Goal: Transaction & Acquisition: Obtain resource

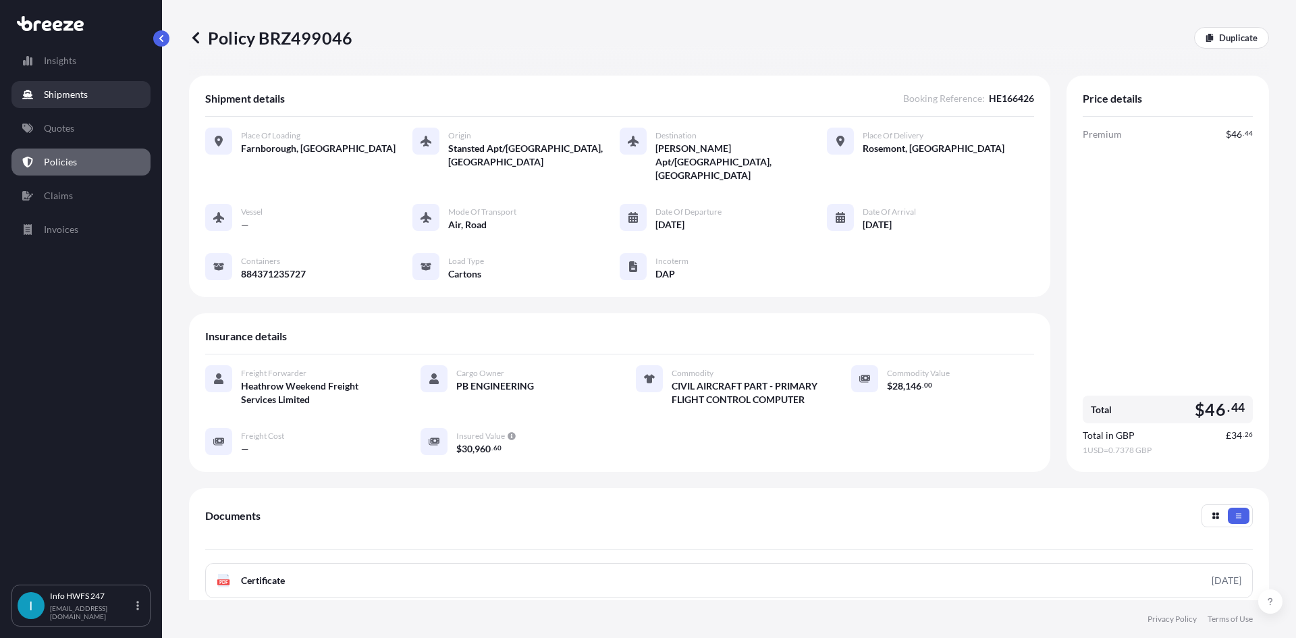
click at [106, 97] on link "Shipments" at bounding box center [80, 94] width 139 height 27
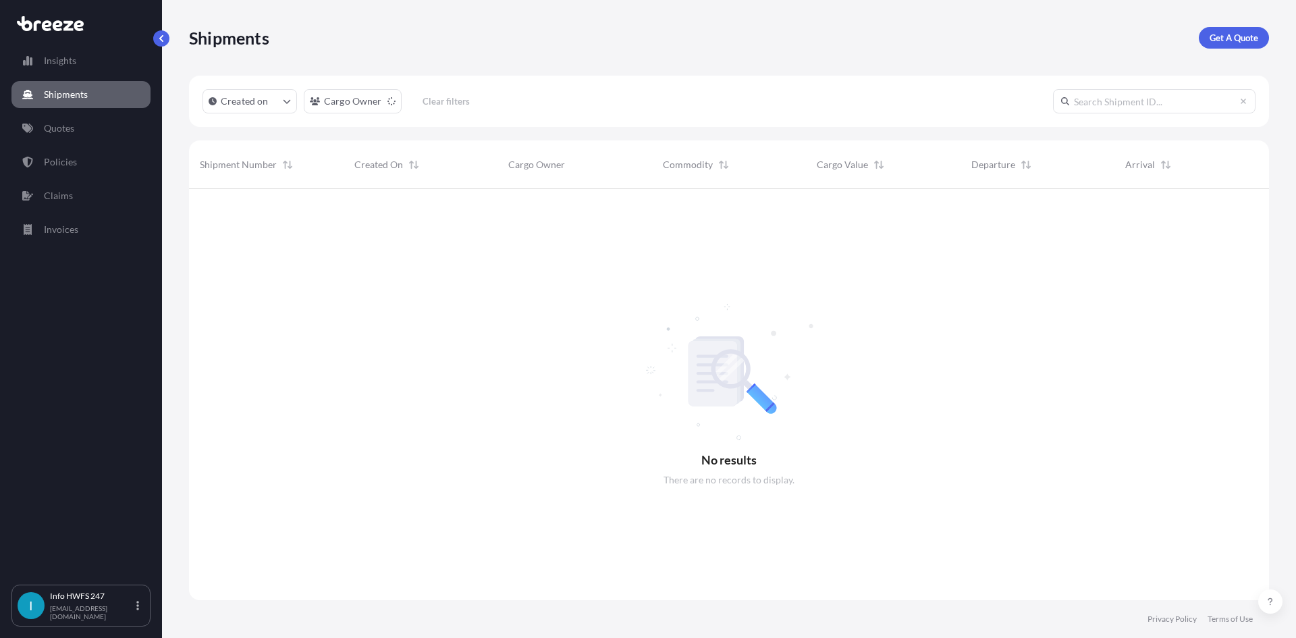
scroll to position [450, 1070]
click at [1244, 38] on p "Get A Quote" at bounding box center [1234, 38] width 49 height 14
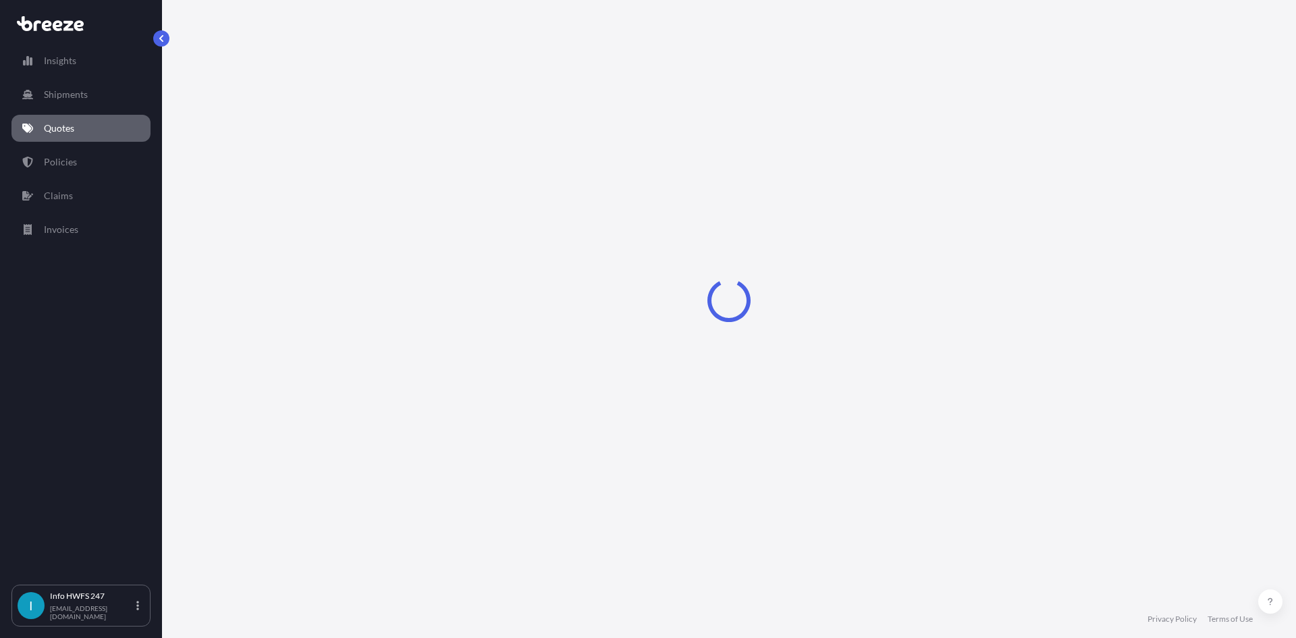
select select "Air"
select select "1"
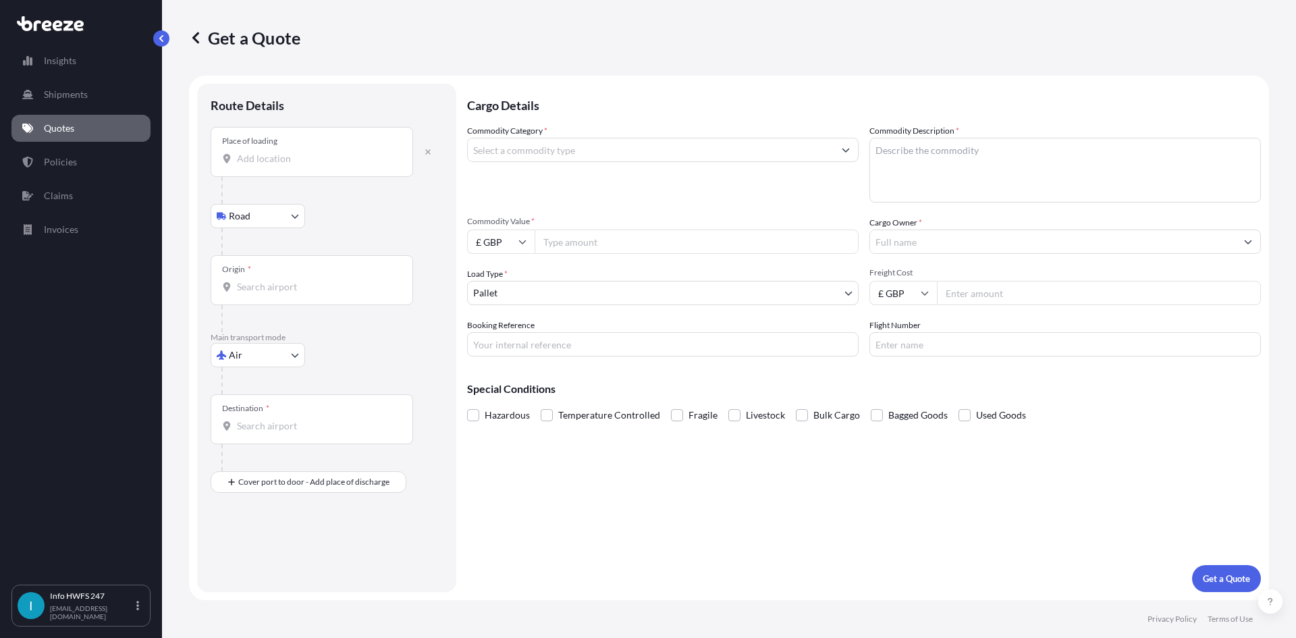
click at [316, 162] on input "Place of loading" at bounding box center [316, 159] width 159 height 14
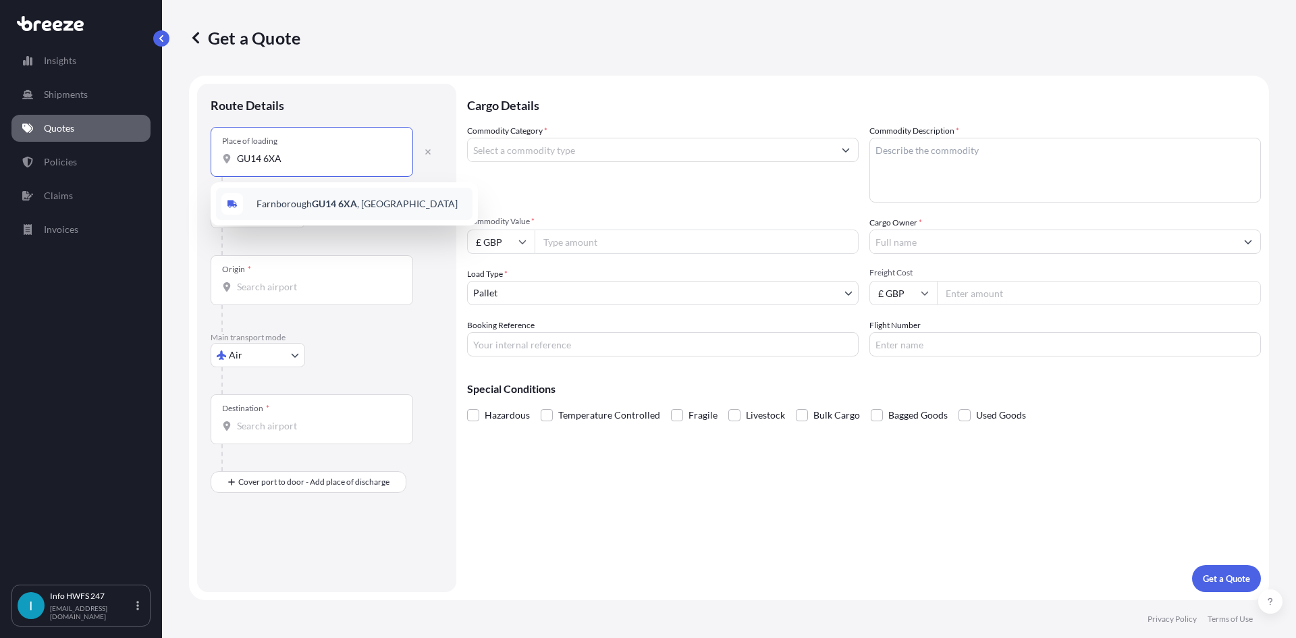
click at [363, 209] on span "Farnborough GU14 6XA , [GEOGRAPHIC_DATA]" at bounding box center [357, 204] width 201 height 14
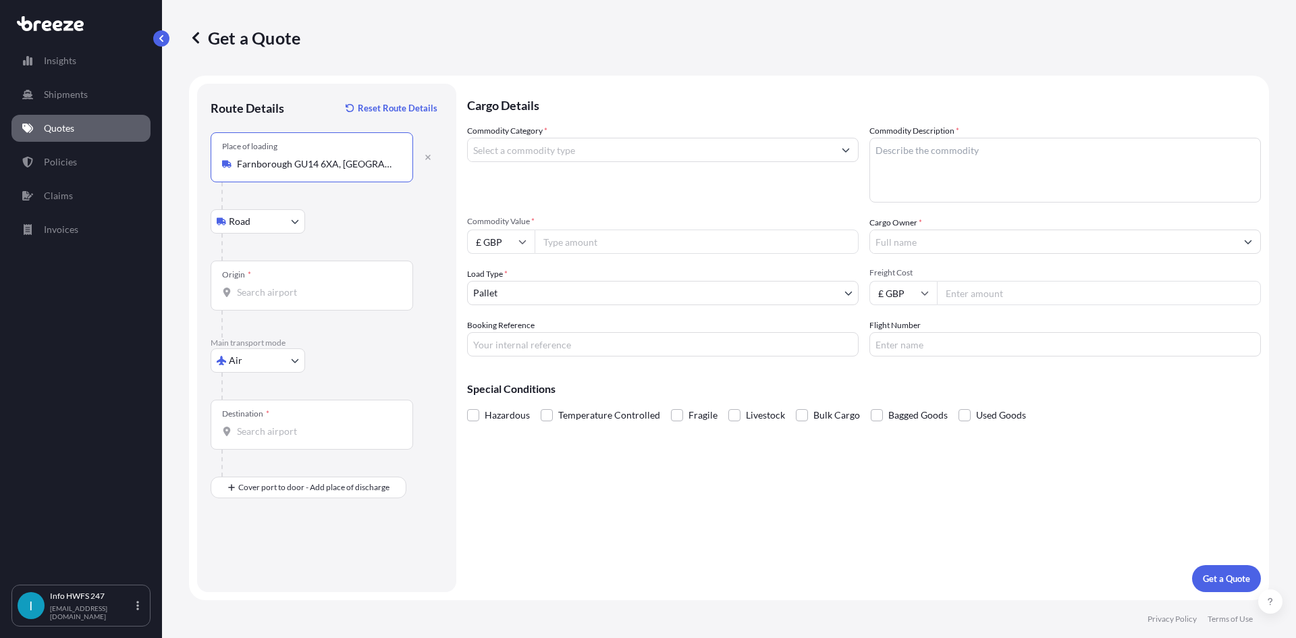
type input "Farnborough GU14 6XA, [GEOGRAPHIC_DATA]"
click at [296, 290] on input "Origin *" at bounding box center [316, 293] width 159 height 14
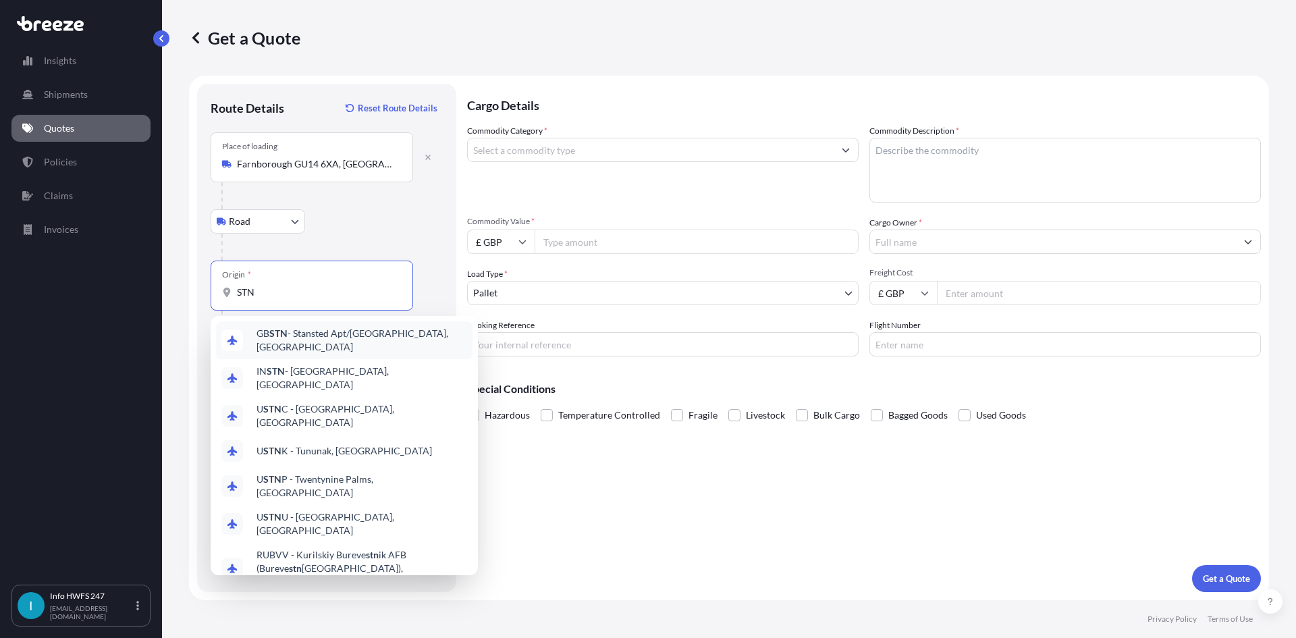
click at [367, 331] on span "GB STN - Stansted Apt/[GEOGRAPHIC_DATA], [GEOGRAPHIC_DATA]" at bounding box center [362, 340] width 211 height 27
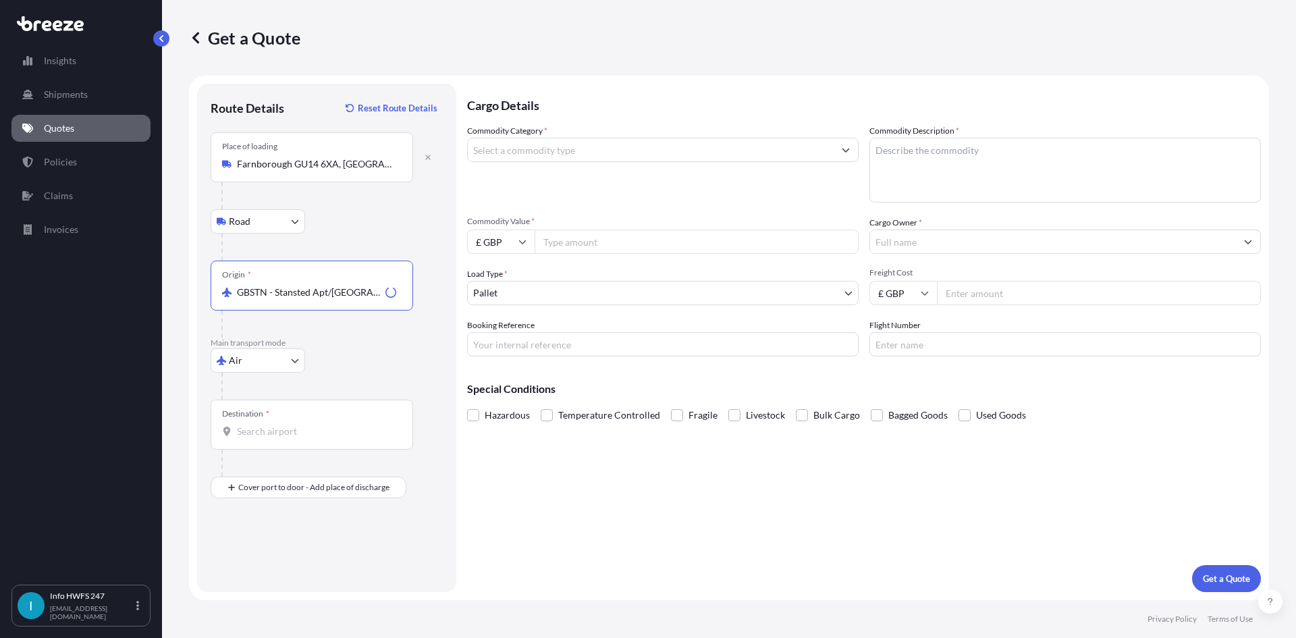
type input "GBSTN - Stansted Apt/[GEOGRAPHIC_DATA], [GEOGRAPHIC_DATA]"
click at [267, 434] on input "Destination *" at bounding box center [316, 432] width 159 height 14
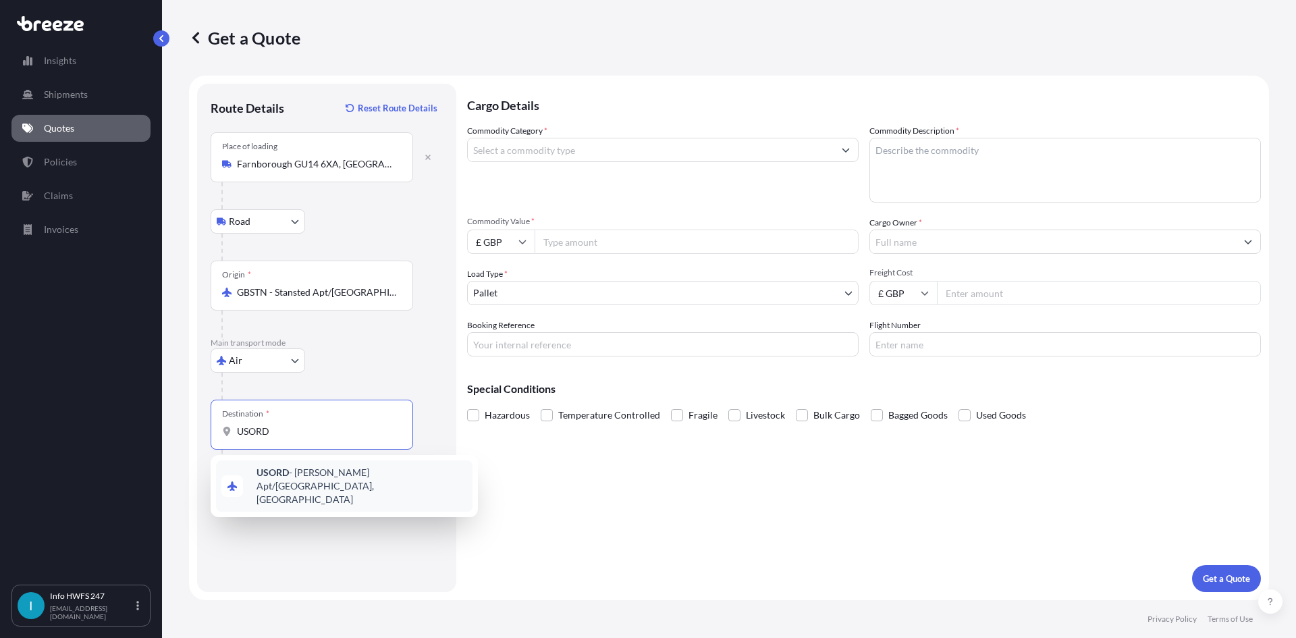
click at [296, 474] on span "USORD - [PERSON_NAME] Apt/[GEOGRAPHIC_DATA], [GEOGRAPHIC_DATA]" at bounding box center [362, 486] width 211 height 41
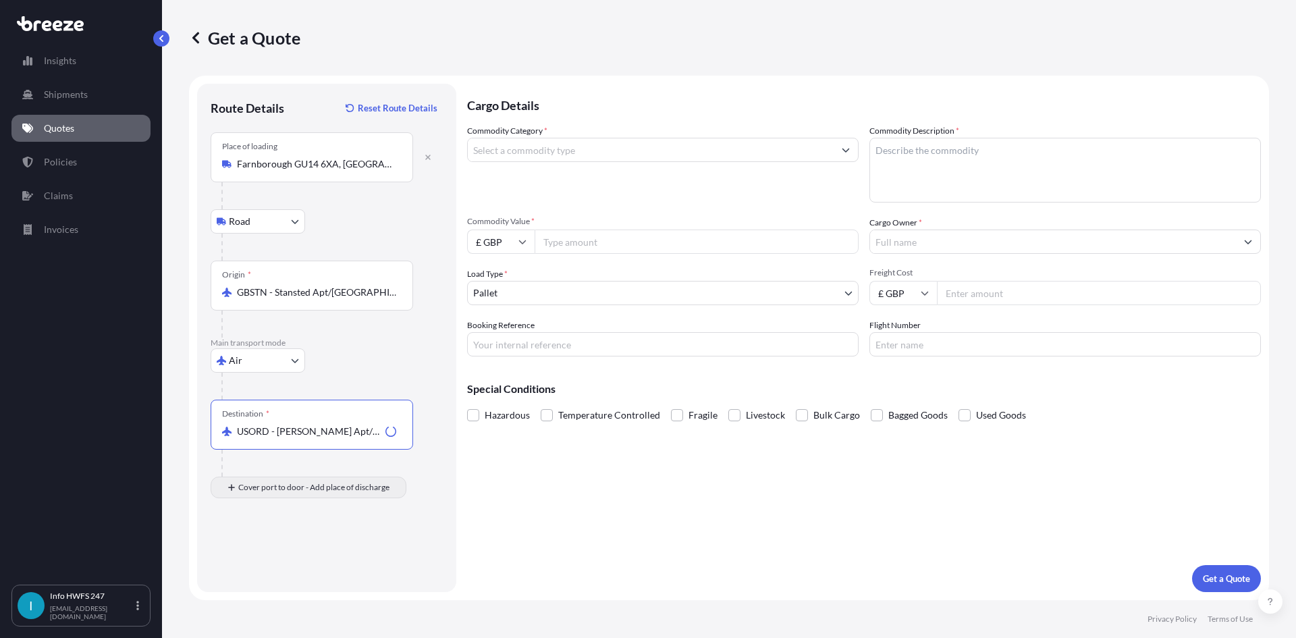
type input "USORD - [PERSON_NAME] Apt/[GEOGRAPHIC_DATA], [GEOGRAPHIC_DATA]"
click at [268, 558] on input "Place of Discharge" at bounding box center [316, 560] width 159 height 14
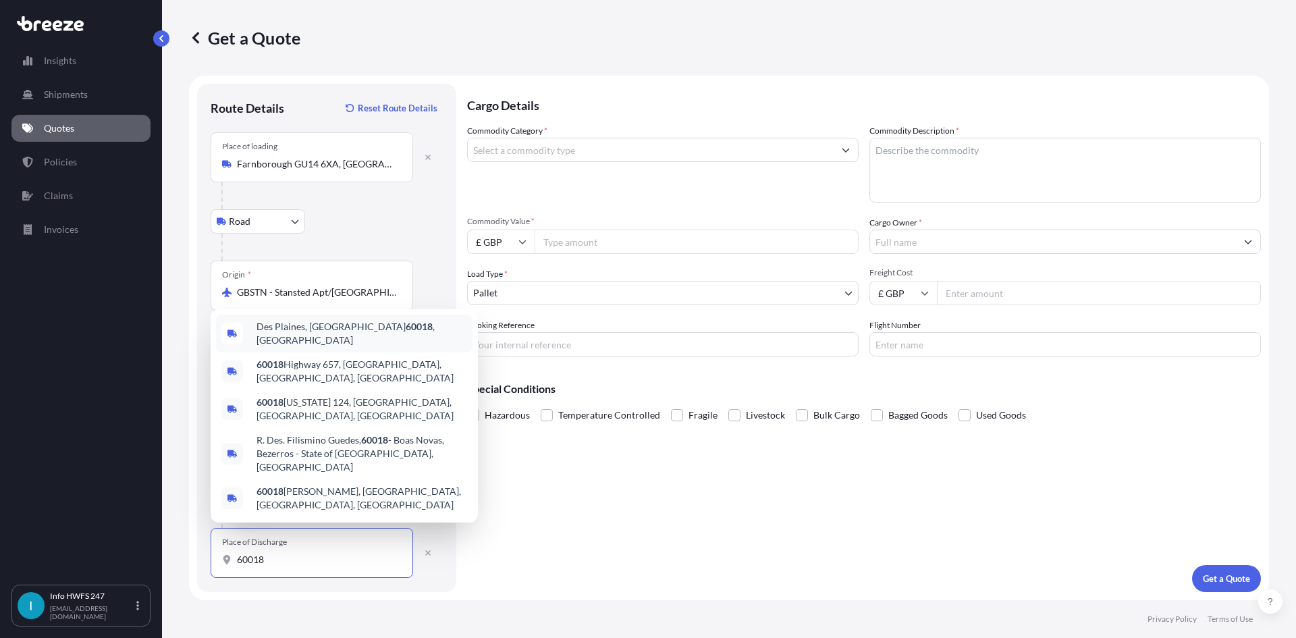
click at [294, 347] on span "Des Plaines, IL 60018 , [GEOGRAPHIC_DATA]" at bounding box center [362, 333] width 211 height 27
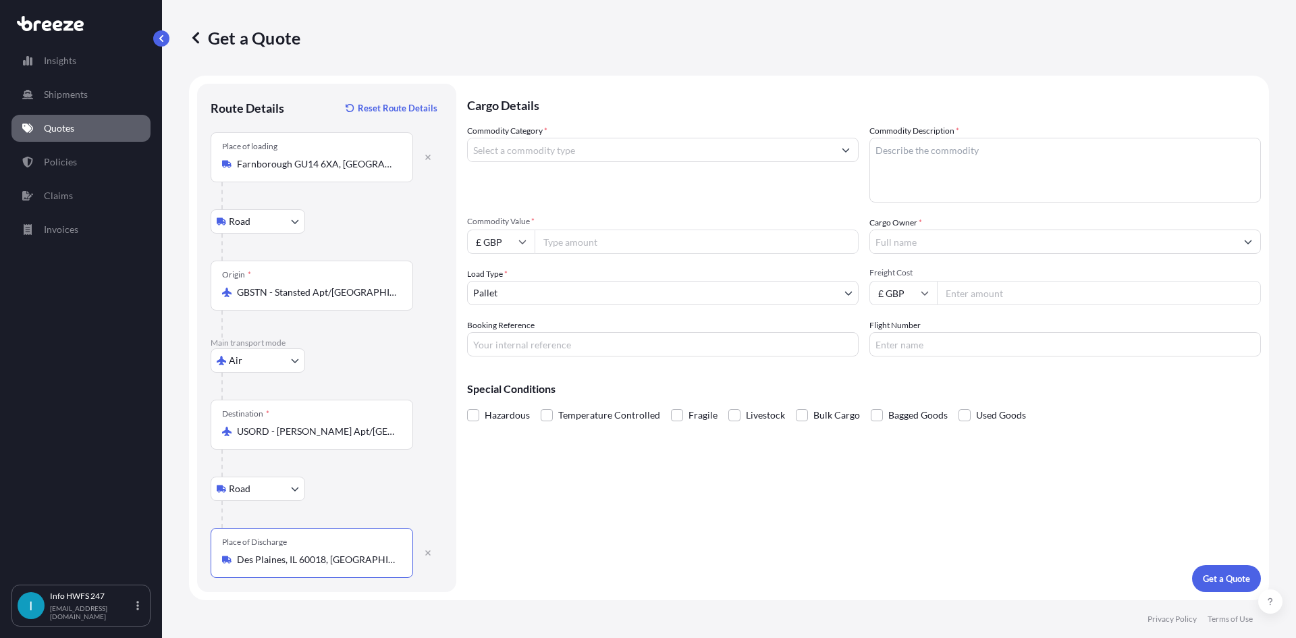
type input "Des Plaines, IL 60018, [GEOGRAPHIC_DATA]"
click at [597, 149] on input "Commodity Category *" at bounding box center [651, 150] width 366 height 24
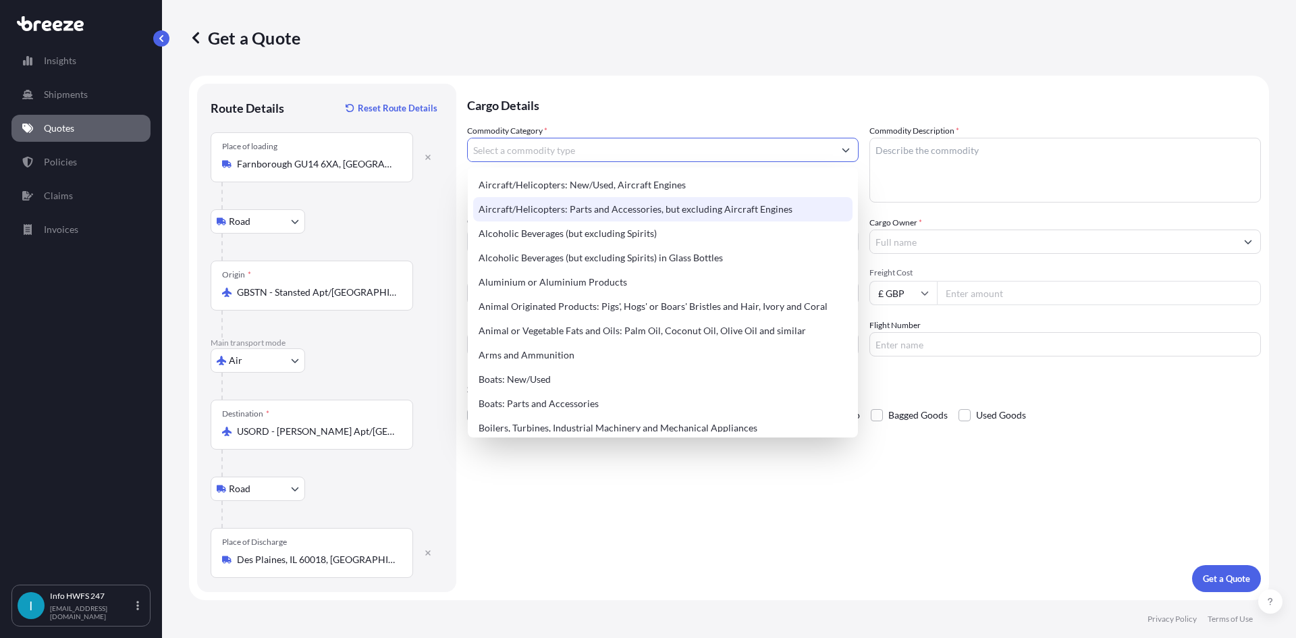
click at [592, 216] on div "Aircraft/Helicopters: Parts and Accessories, but excluding Aircraft Engines" at bounding box center [662, 209] width 379 height 24
type input "Aircraft/Helicopters: Parts and Accessories, but excluding Aircraft Engines"
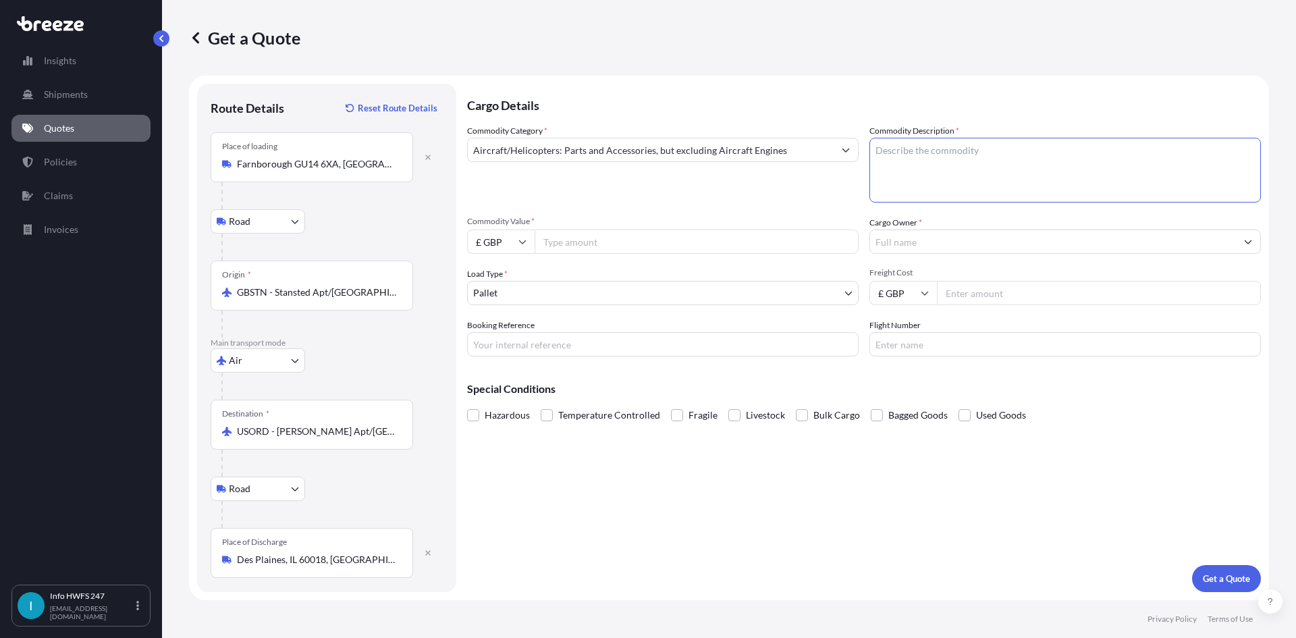
click at [986, 160] on textarea "Commodity Description *" at bounding box center [1066, 170] width 392 height 65
type textarea "CIVIL AIRCRAFT PART - TRANSFORMER RECTIFIER UNIT"
drag, startPoint x: 506, startPoint y: 236, endPoint x: 504, endPoint y: 248, distance: 12.5
click at [504, 238] on input "£ GBP" at bounding box center [501, 242] width 68 height 24
click at [499, 333] on div "$ USD" at bounding box center [501, 336] width 57 height 26
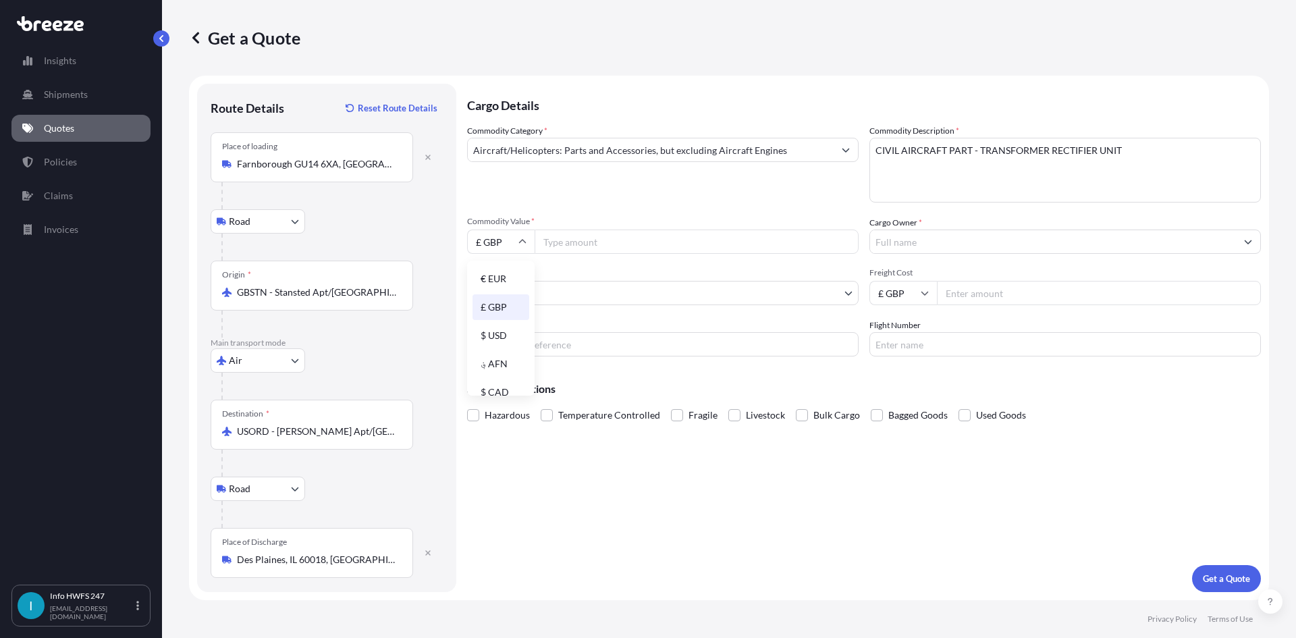
type input "$ USD"
click at [594, 238] on input "Commodity Value *" at bounding box center [697, 242] width 324 height 24
type input "44041"
click at [904, 245] on input "Cargo Owner *" at bounding box center [1053, 242] width 366 height 24
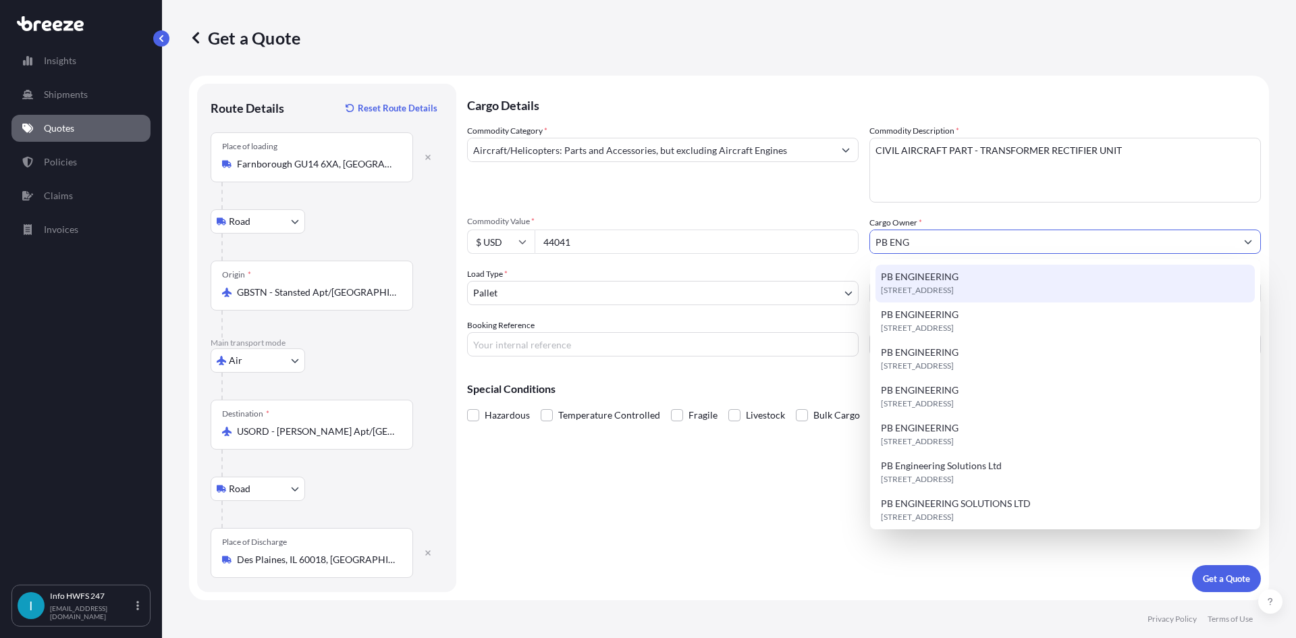
click at [928, 292] on span "[STREET_ADDRESS]" at bounding box center [917, 291] width 73 height 14
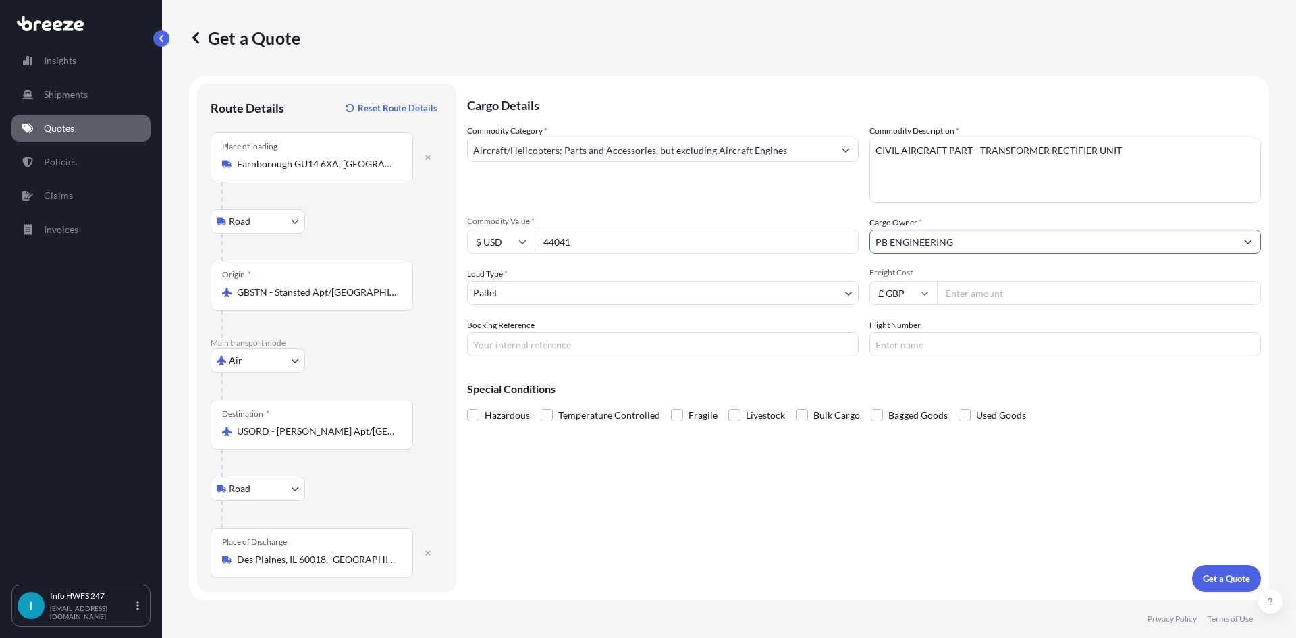
type input "PB ENGINEERING"
click at [565, 281] on body "15 options available. 3 options available. 0 options available. 7 options avail…" at bounding box center [648, 319] width 1296 height 638
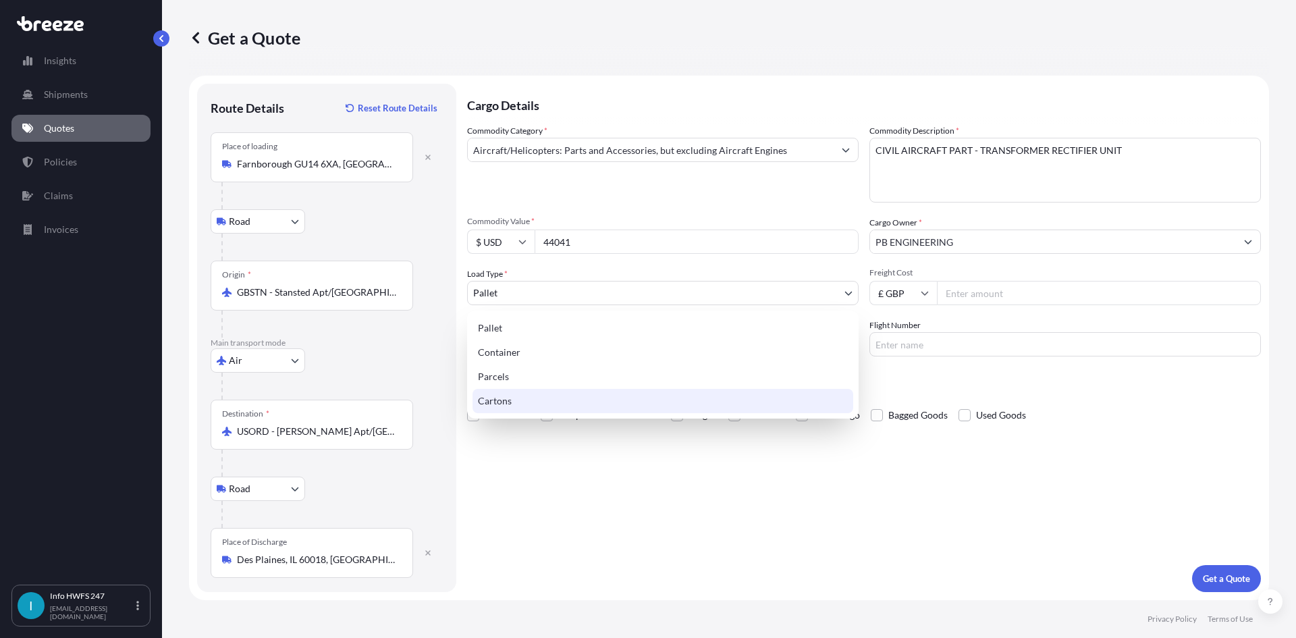
click at [543, 398] on div "Cartons" at bounding box center [663, 401] width 381 height 24
select select "4"
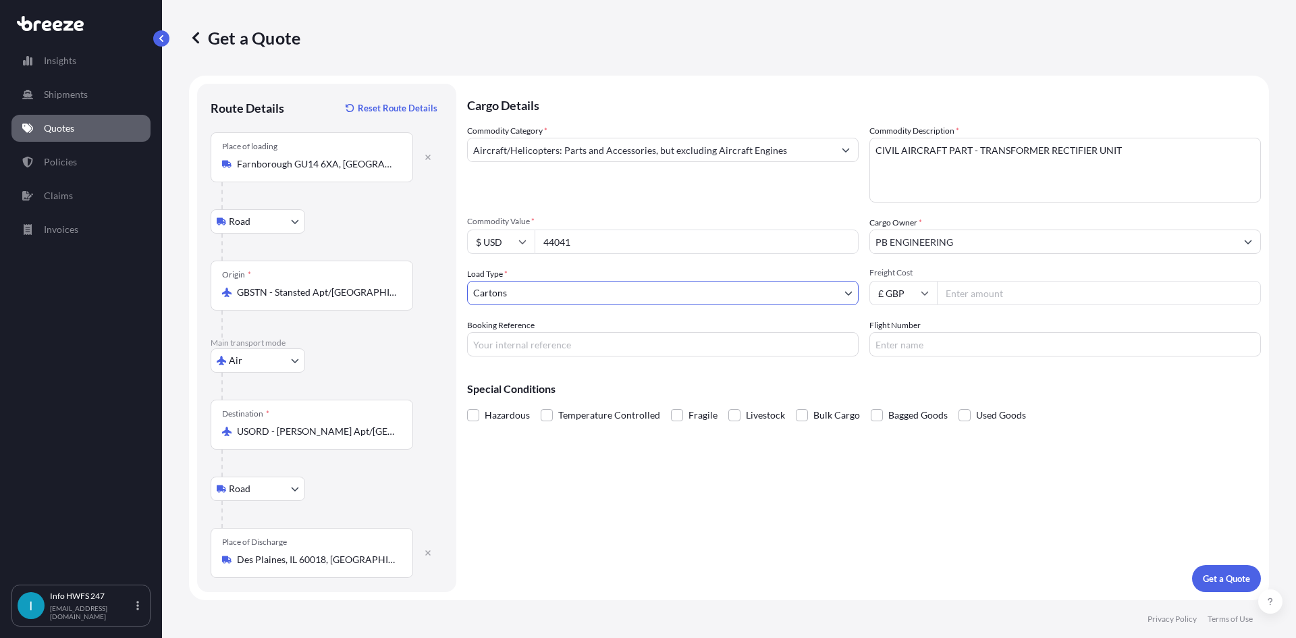
click at [537, 349] on input "Booking Reference" at bounding box center [663, 344] width 392 height 24
type input "HE166458"
click at [866, 503] on div "Cargo Details Commodity Category * Aircraft/Helicopters: Parts and Accessories,…" at bounding box center [864, 338] width 794 height 508
click at [1225, 575] on p "Get a Quote" at bounding box center [1226, 579] width 47 height 14
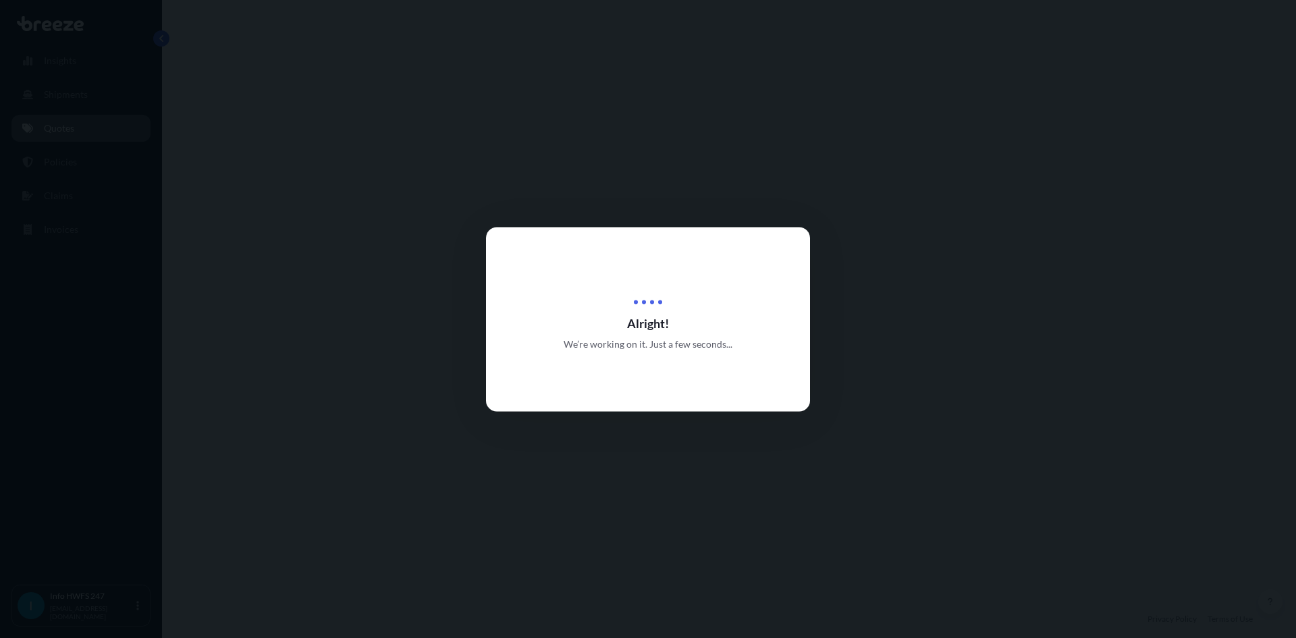
select select "Road"
select select "Air"
select select "Road"
select select "4"
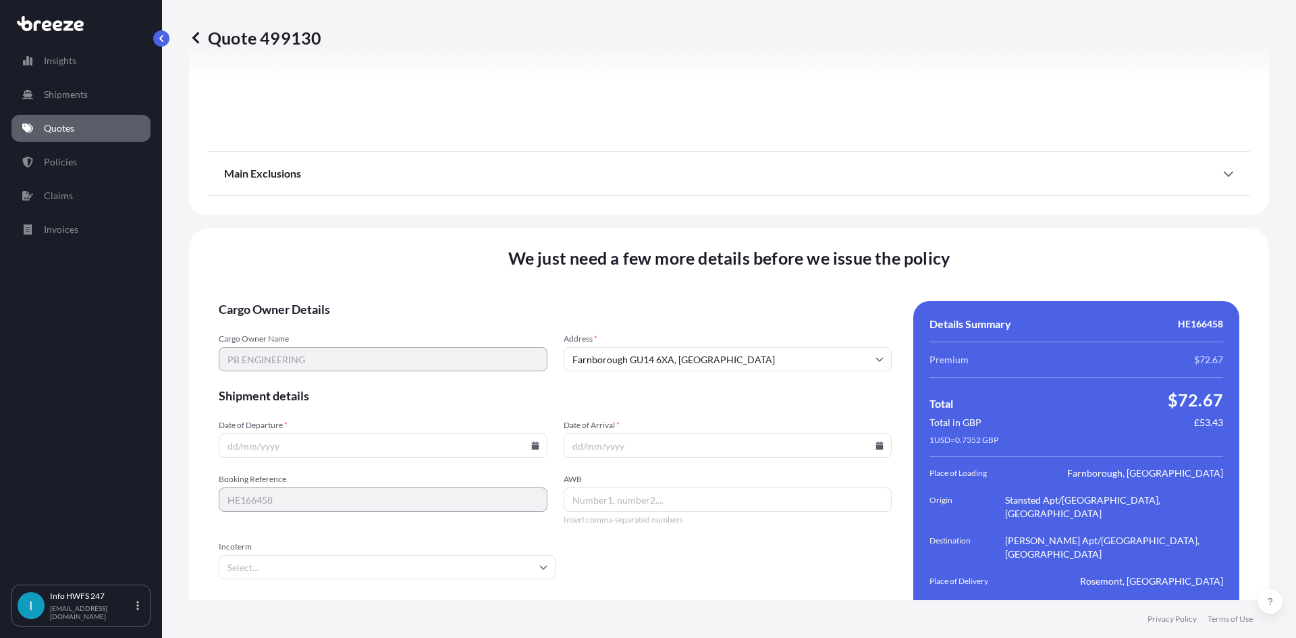
scroll to position [1760, 0]
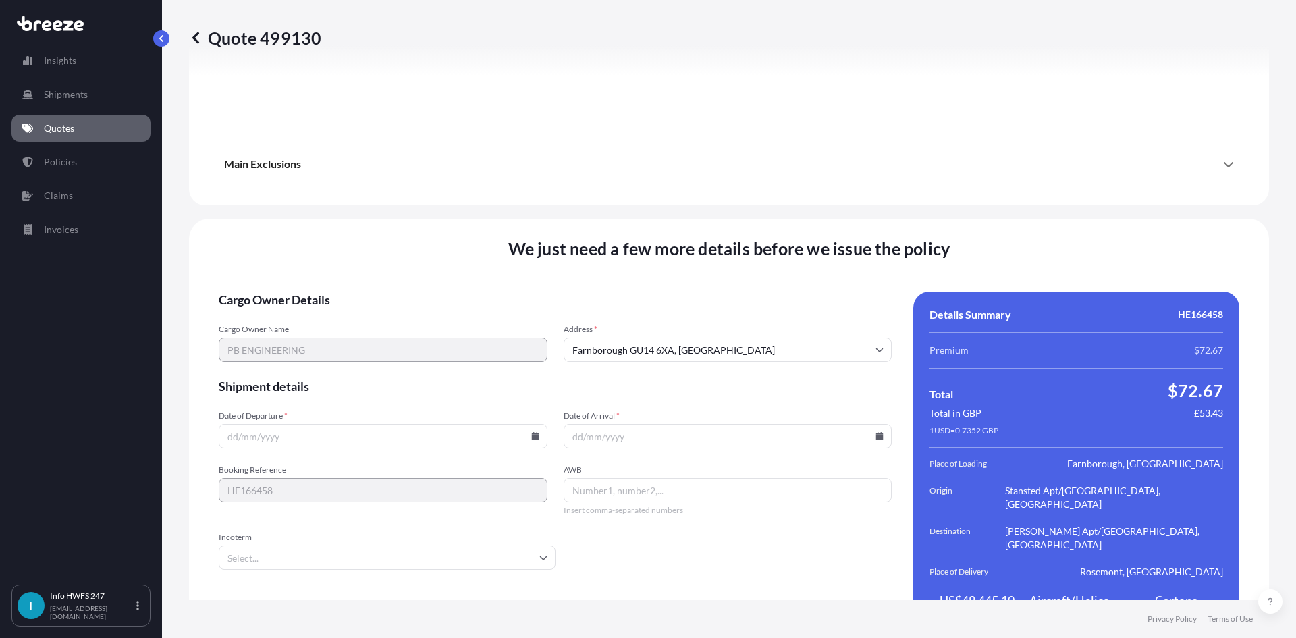
click at [531, 432] on icon at bounding box center [535, 436] width 8 height 8
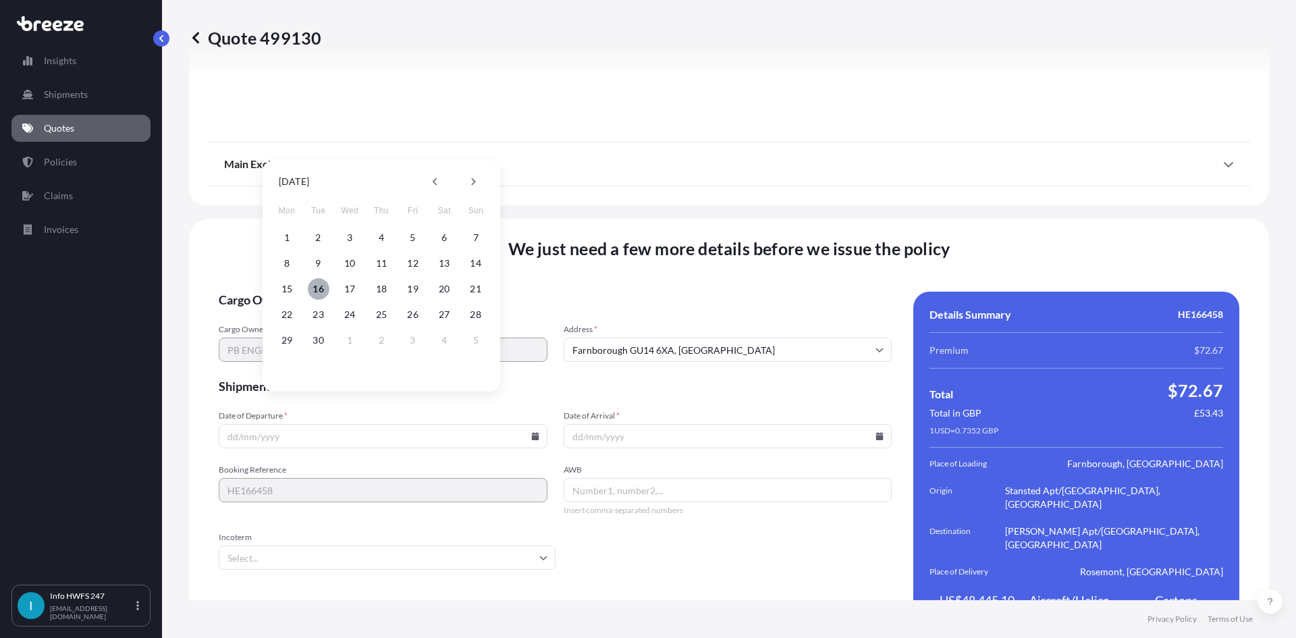
click at [315, 292] on button "16" at bounding box center [319, 289] width 22 height 22
type input "[DATE]"
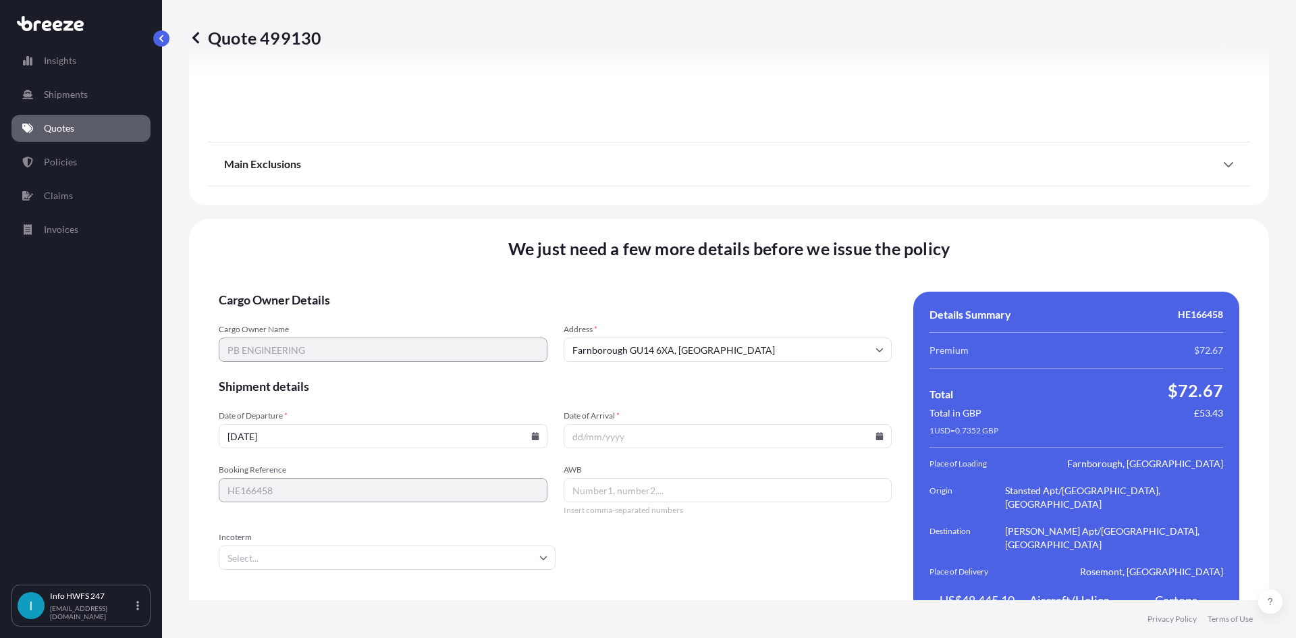
click at [859, 424] on input "Date of Arrival *" at bounding box center [728, 436] width 329 height 24
click at [876, 432] on icon at bounding box center [879, 436] width 7 height 8
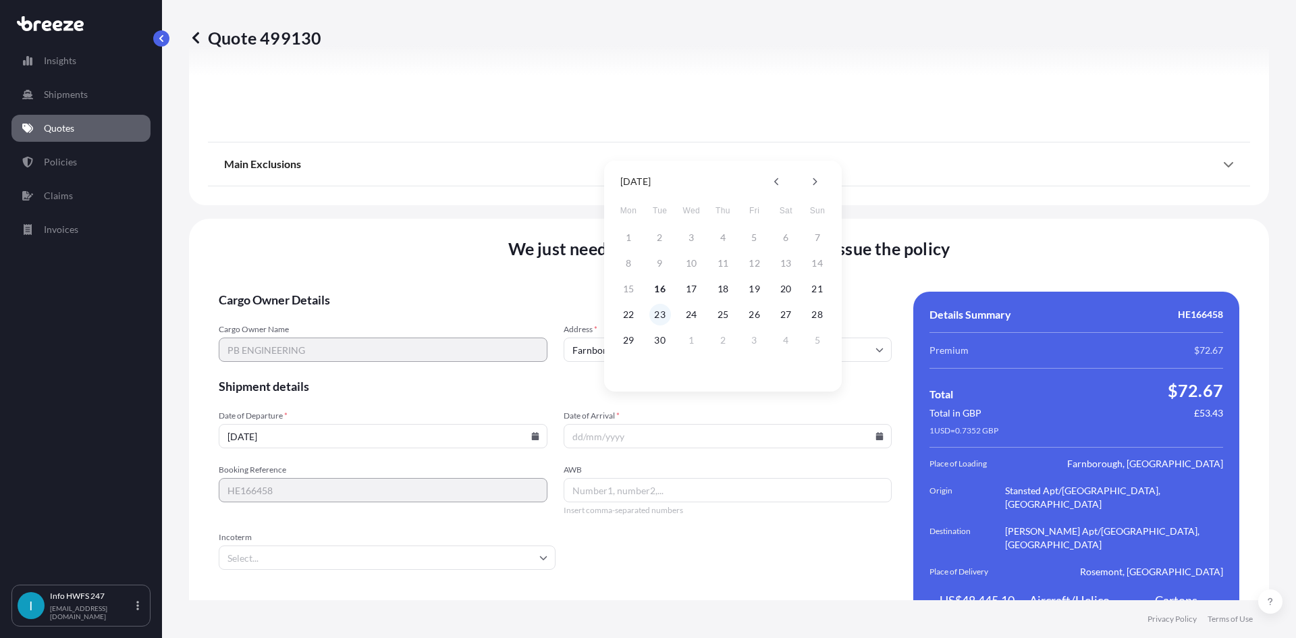
click at [661, 314] on button "23" at bounding box center [661, 315] width 22 height 22
type input "[DATE]"
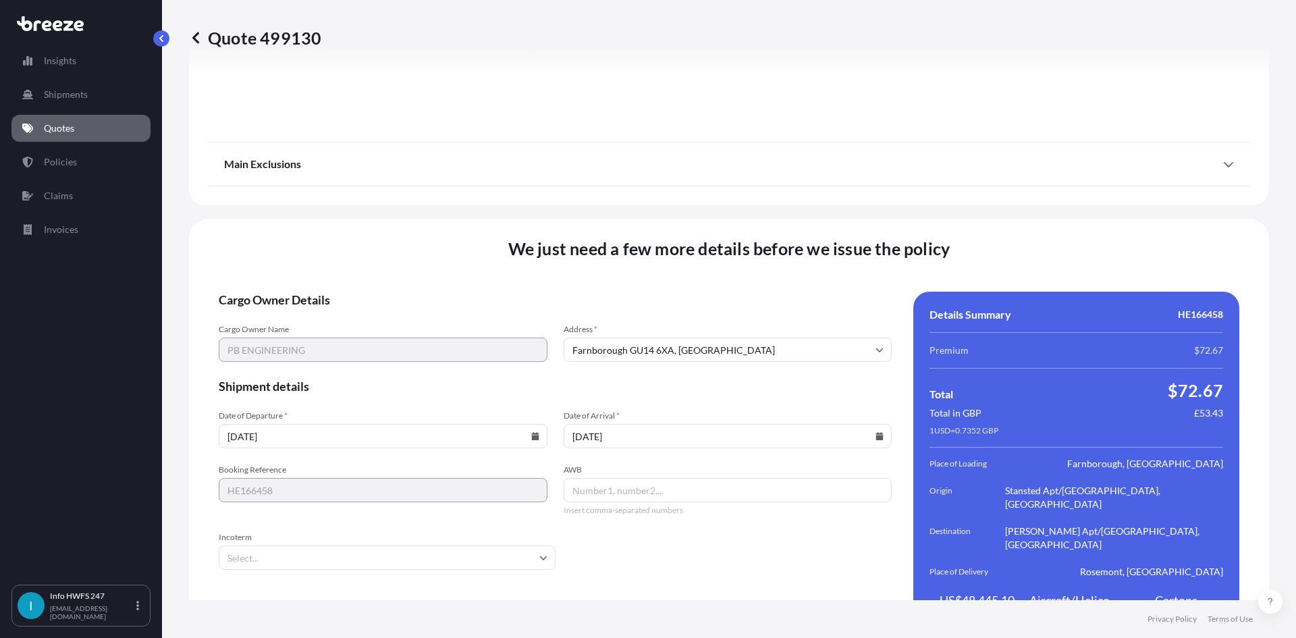
click at [630, 478] on input "AWB" at bounding box center [728, 490] width 329 height 24
paste input "884405107255"
type input "884405107255"
click at [452, 546] on input "Incoterm" at bounding box center [387, 558] width 337 height 24
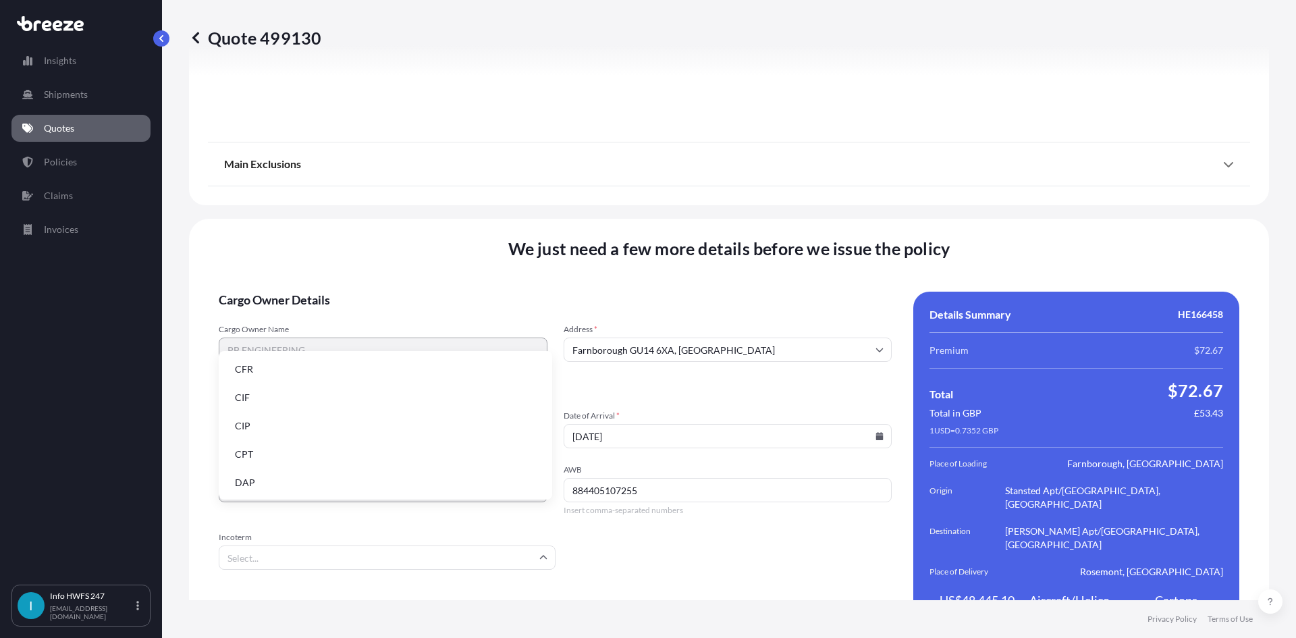
click at [406, 486] on li "DAP" at bounding box center [385, 483] width 323 height 26
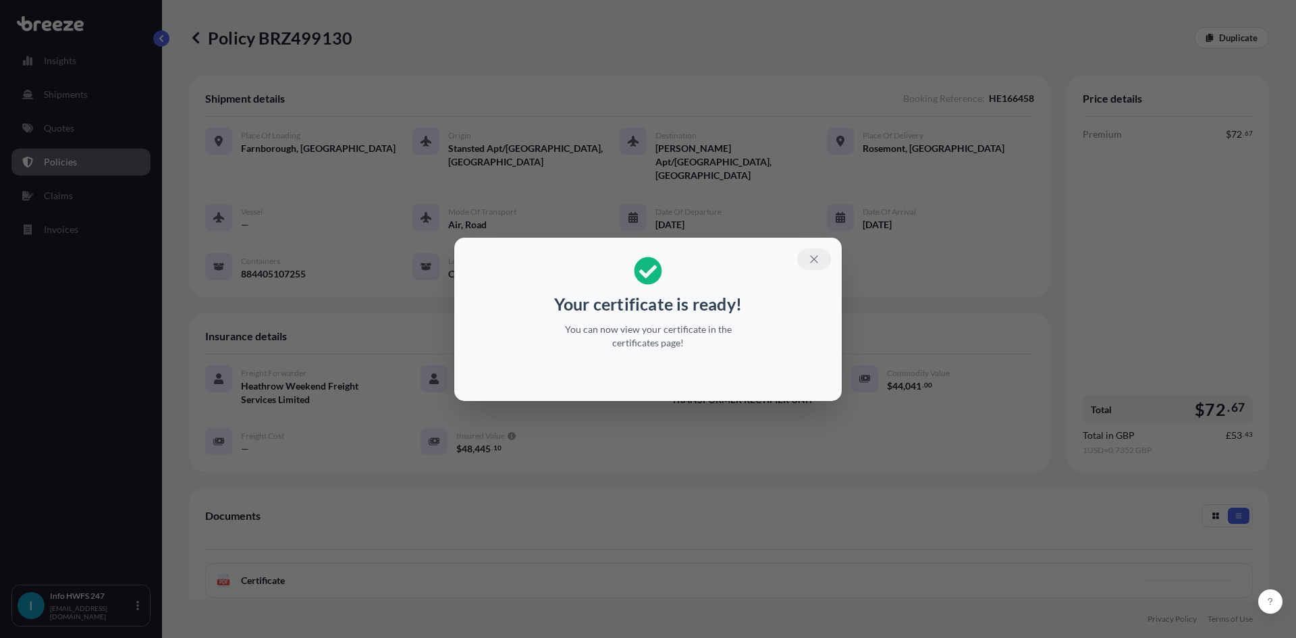
click at [816, 261] on icon "button" at bounding box center [813, 258] width 7 height 7
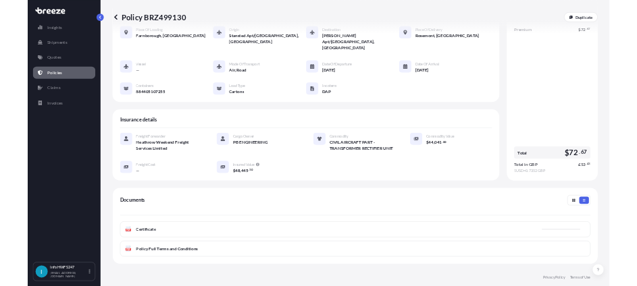
scroll to position [174, 0]
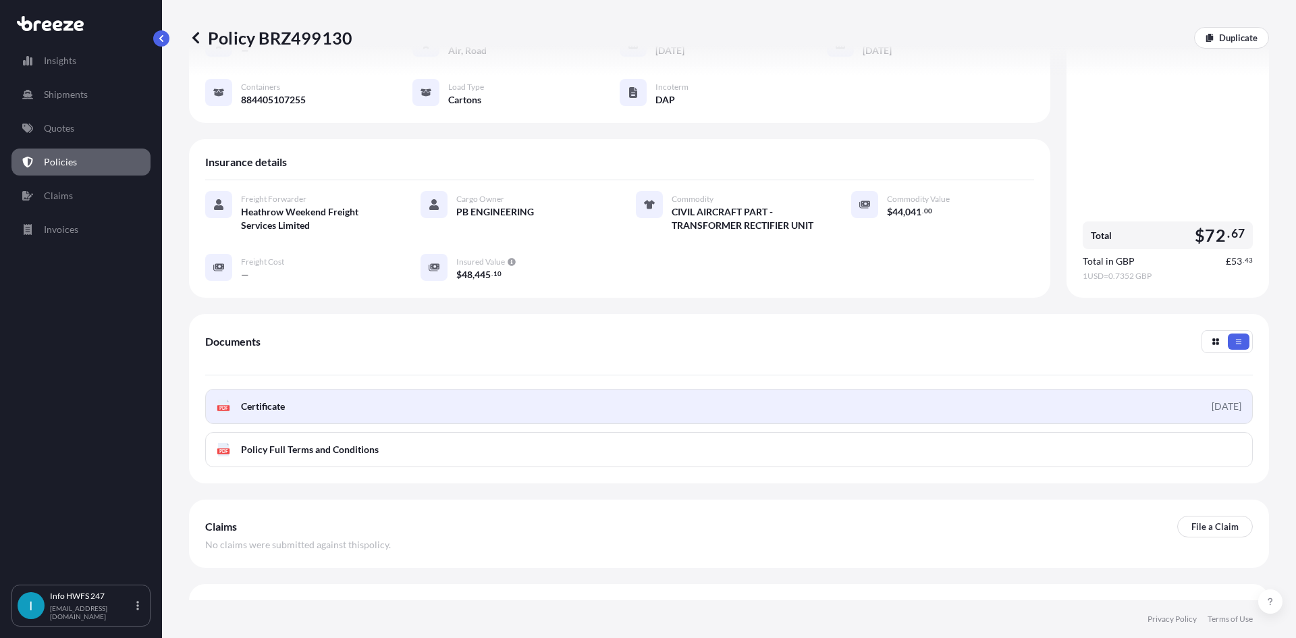
click at [943, 389] on link "PDF Certificate [DATE]" at bounding box center [729, 406] width 1048 height 35
